Goal: Check status: Check status

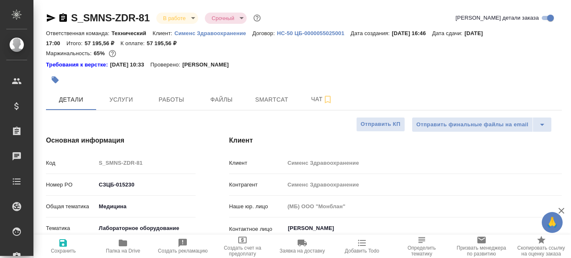
select select "RU"
click at [264, 99] on span "Smartcat" at bounding box center [272, 99] width 40 height 10
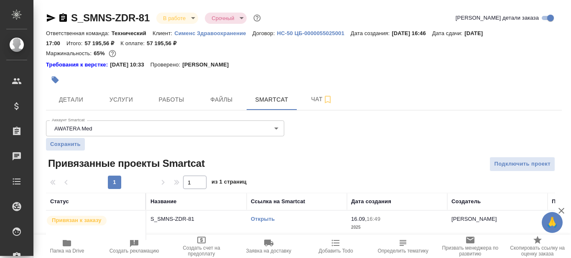
scroll to position [10, 0]
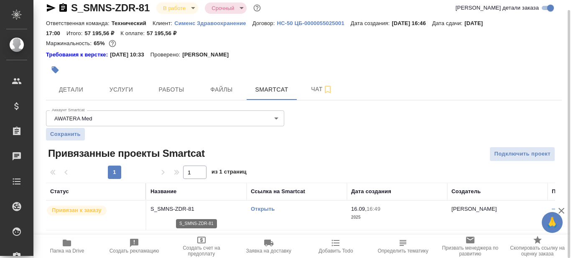
click at [195, 208] on p "S_SMNS-ZDR-81" at bounding box center [196, 209] width 92 height 8
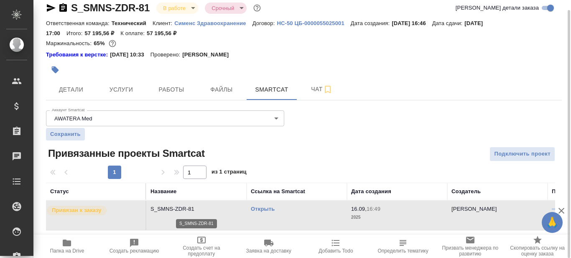
click at [195, 208] on p "S_SMNS-ZDR-81" at bounding box center [196, 209] width 92 height 8
click at [266, 208] on link "Открыть" at bounding box center [263, 209] width 24 height 6
click at [267, 209] on link "Открыть" at bounding box center [263, 209] width 24 height 6
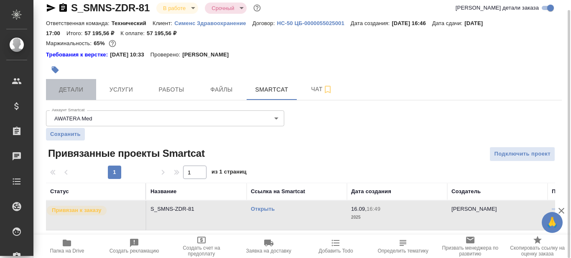
click at [74, 90] on span "Детали" at bounding box center [71, 89] width 40 height 10
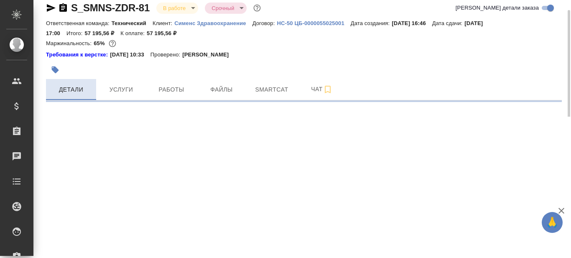
select select "RU"
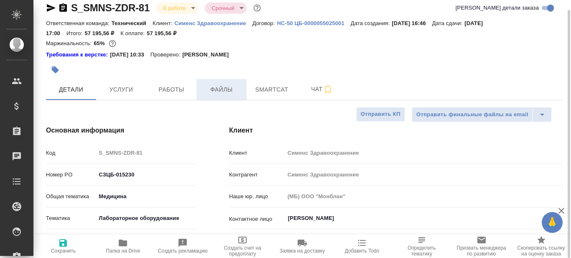
type textarea "x"
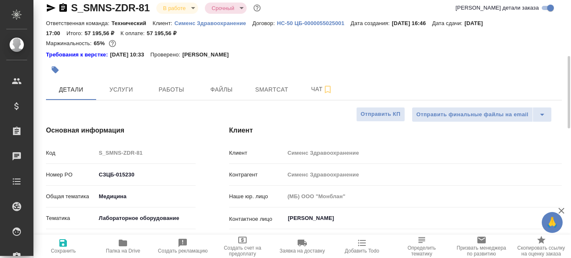
type input "Сергеева Анастасия"
type input "Павлова Антонина a.pavlova"
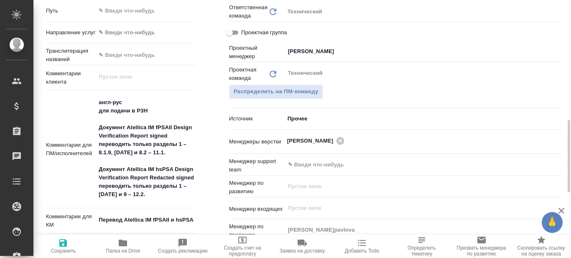
scroll to position [470, 0]
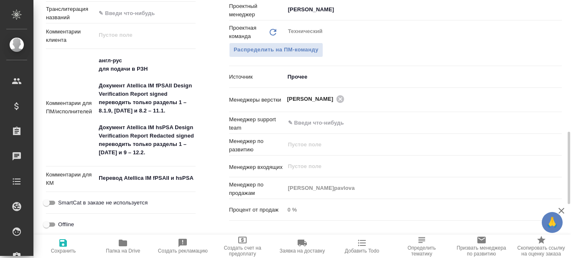
type textarea "x"
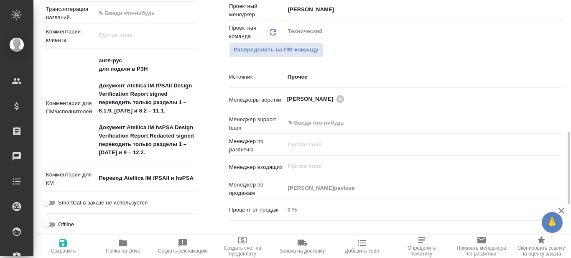
type textarea "x"
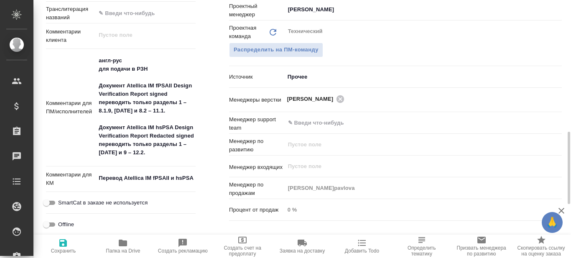
type textarea "x"
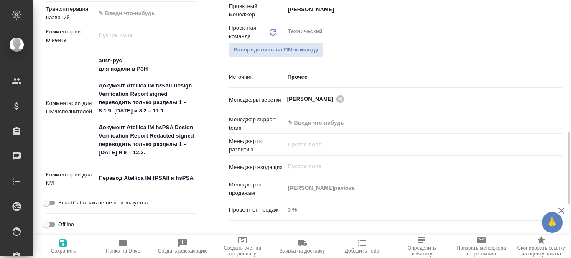
type textarea "x"
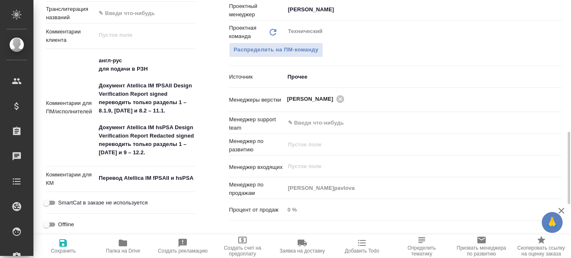
type textarea "x"
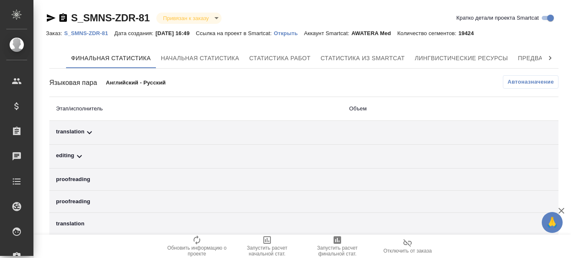
click at [550, 56] on icon at bounding box center [550, 58] width 8 height 8
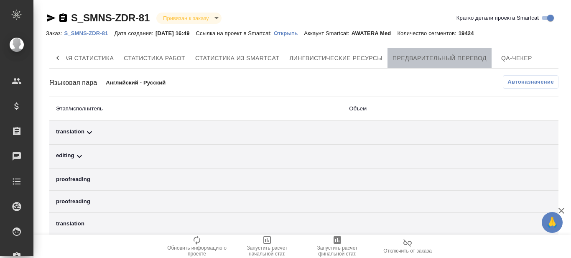
click at [416, 56] on span "Предварительный перевод" at bounding box center [439, 58] width 94 height 10
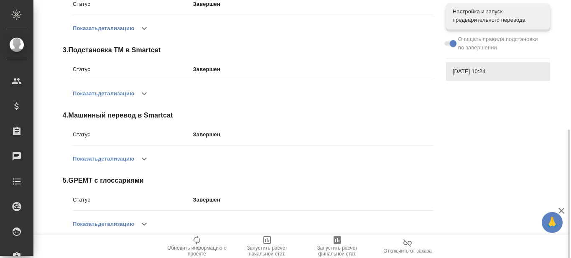
scroll to position [220, 0]
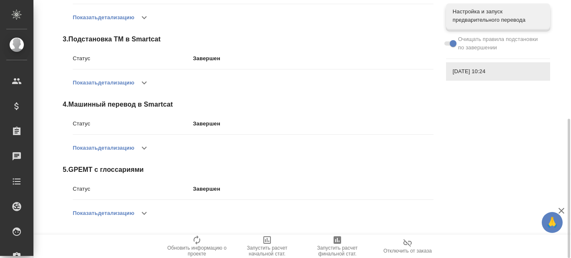
click at [145, 212] on icon "button" at bounding box center [144, 213] width 10 height 10
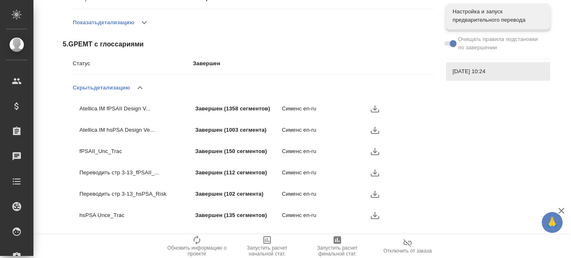
click at [143, 86] on icon "button" at bounding box center [140, 88] width 10 height 10
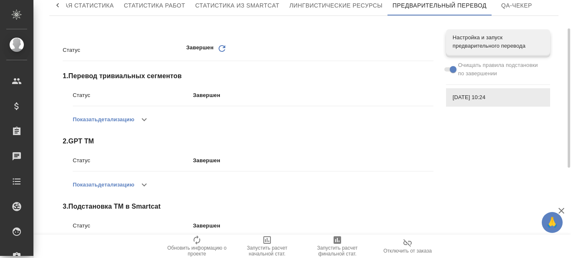
scroll to position [0, 0]
